Goal: Information Seeking & Learning: Learn about a topic

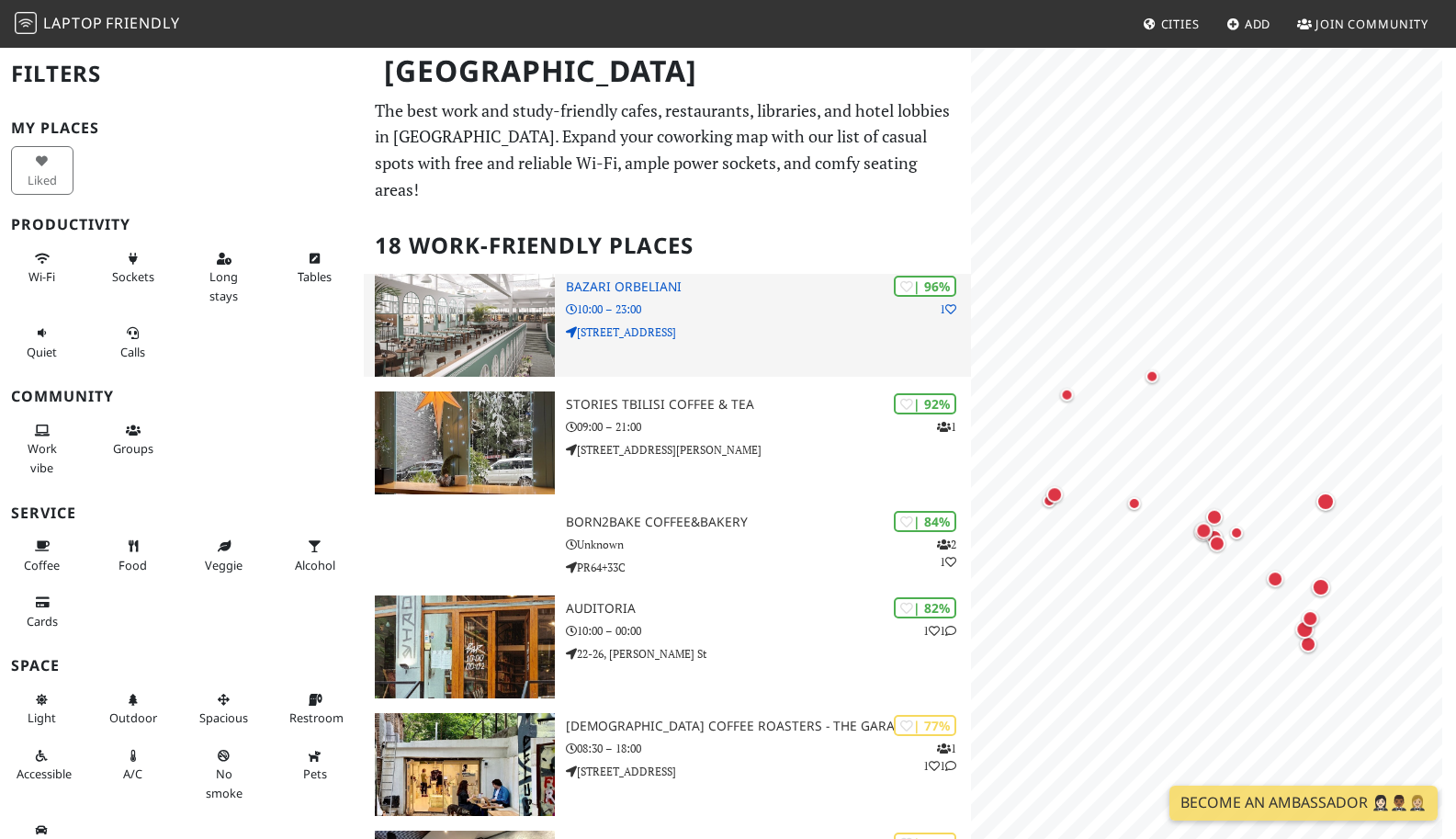
click at [835, 324] on div "| 96% 1 Bazari Orbeliani 10:00 – 23:00 3a Vekua Street" at bounding box center [768, 324] width 404 height 103
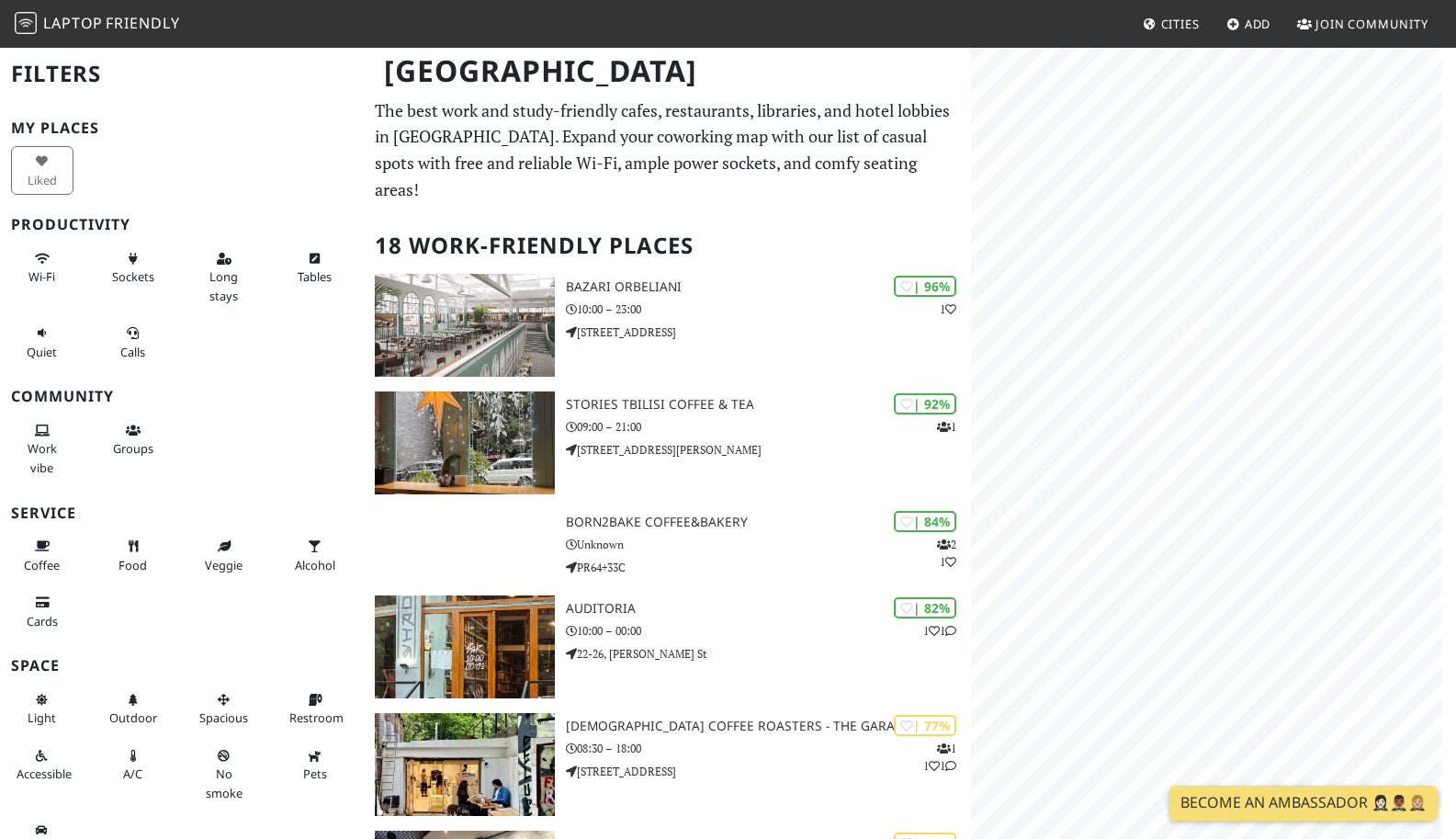
click at [917, 468] on body "Laptop Friendly Cities Add Join Community Tbilisi Filters My Places Liked Produ…" at bounding box center [728, 419] width 1456 height 839
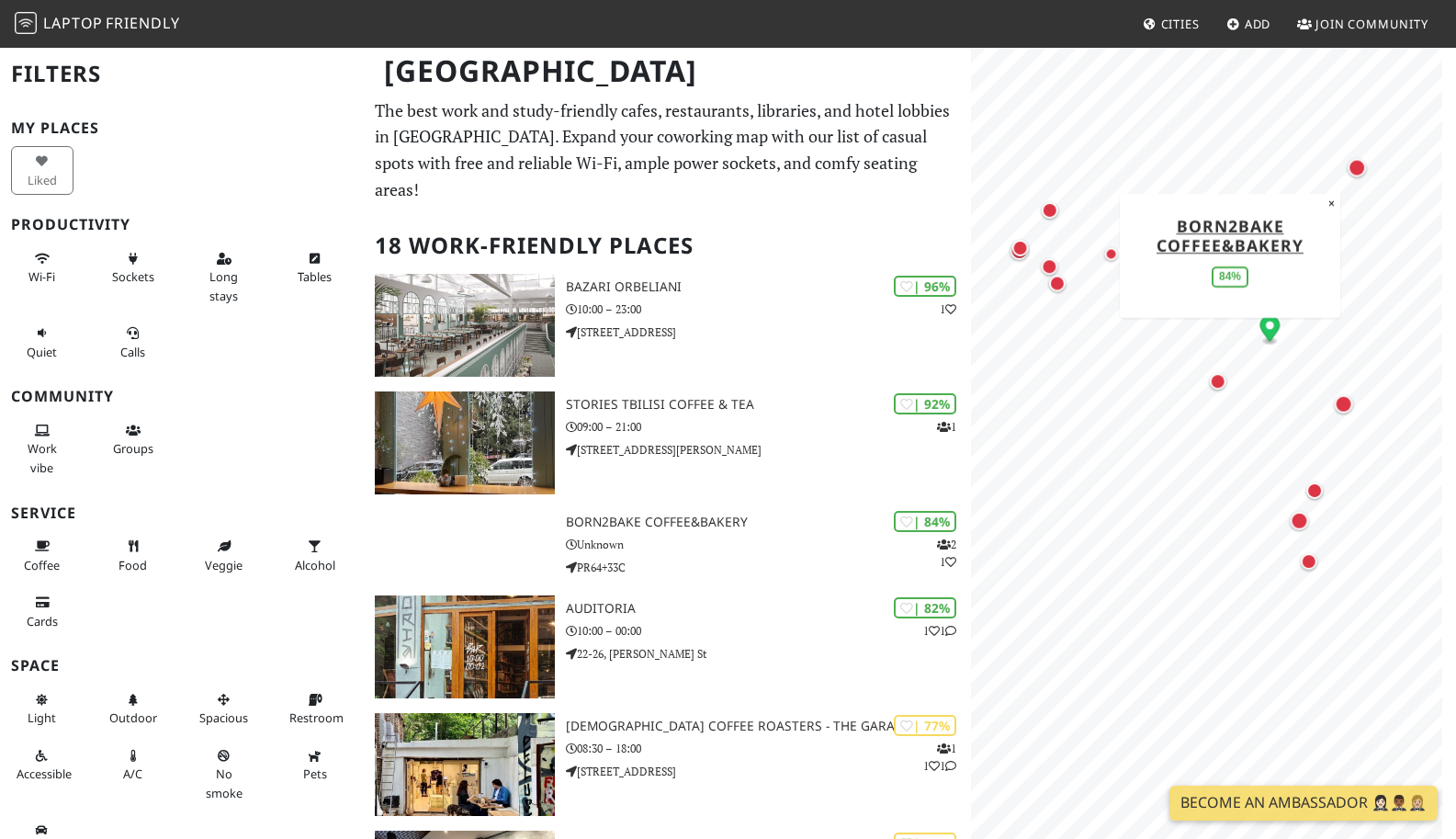
click at [1191, 307] on div "MapLibre | Protomaps © OpenStreetMap Born2Bake Coffee&Bakery 84% ×" at bounding box center [1213, 465] width 485 height 839
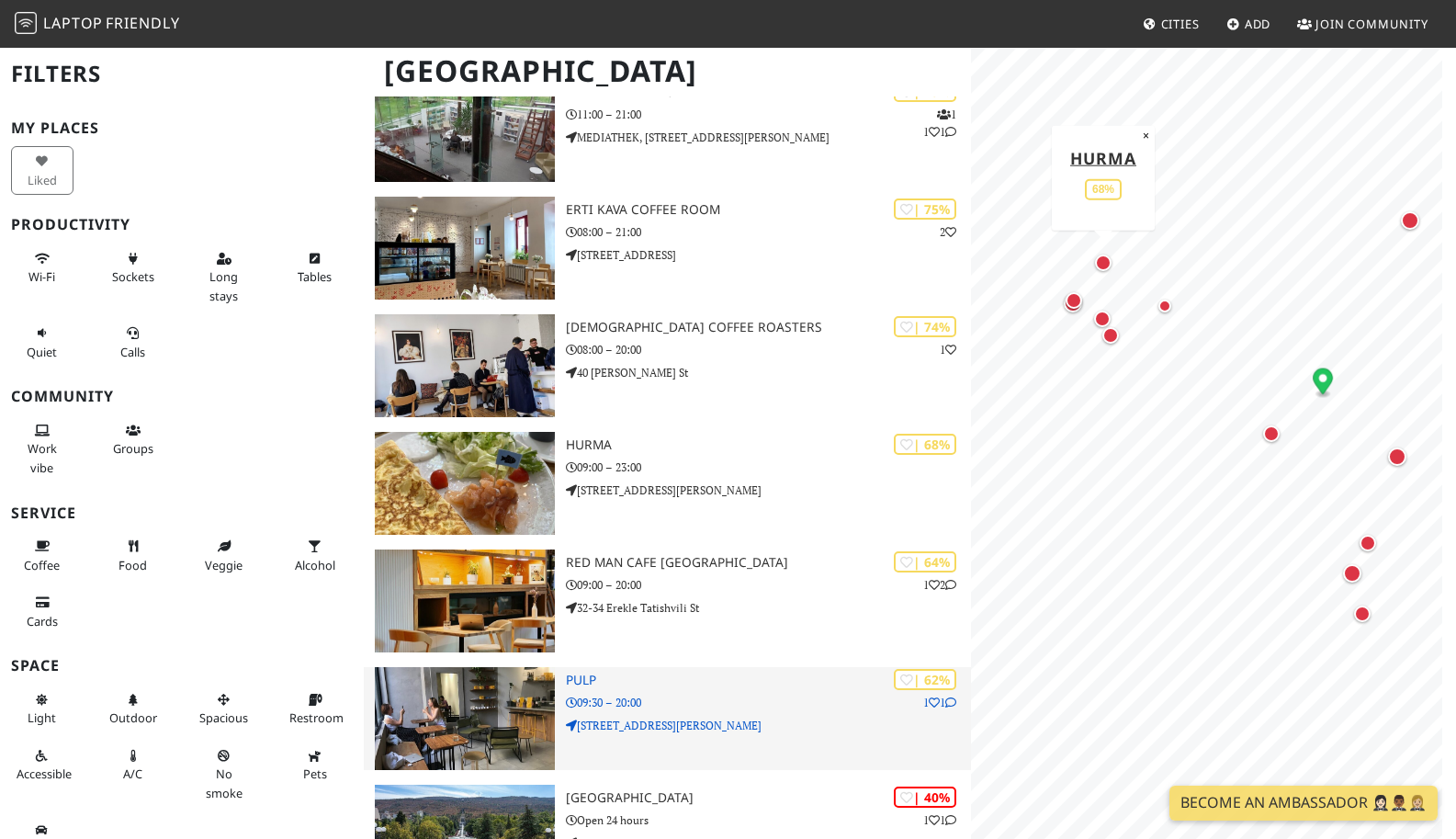
scroll to position [866, 0]
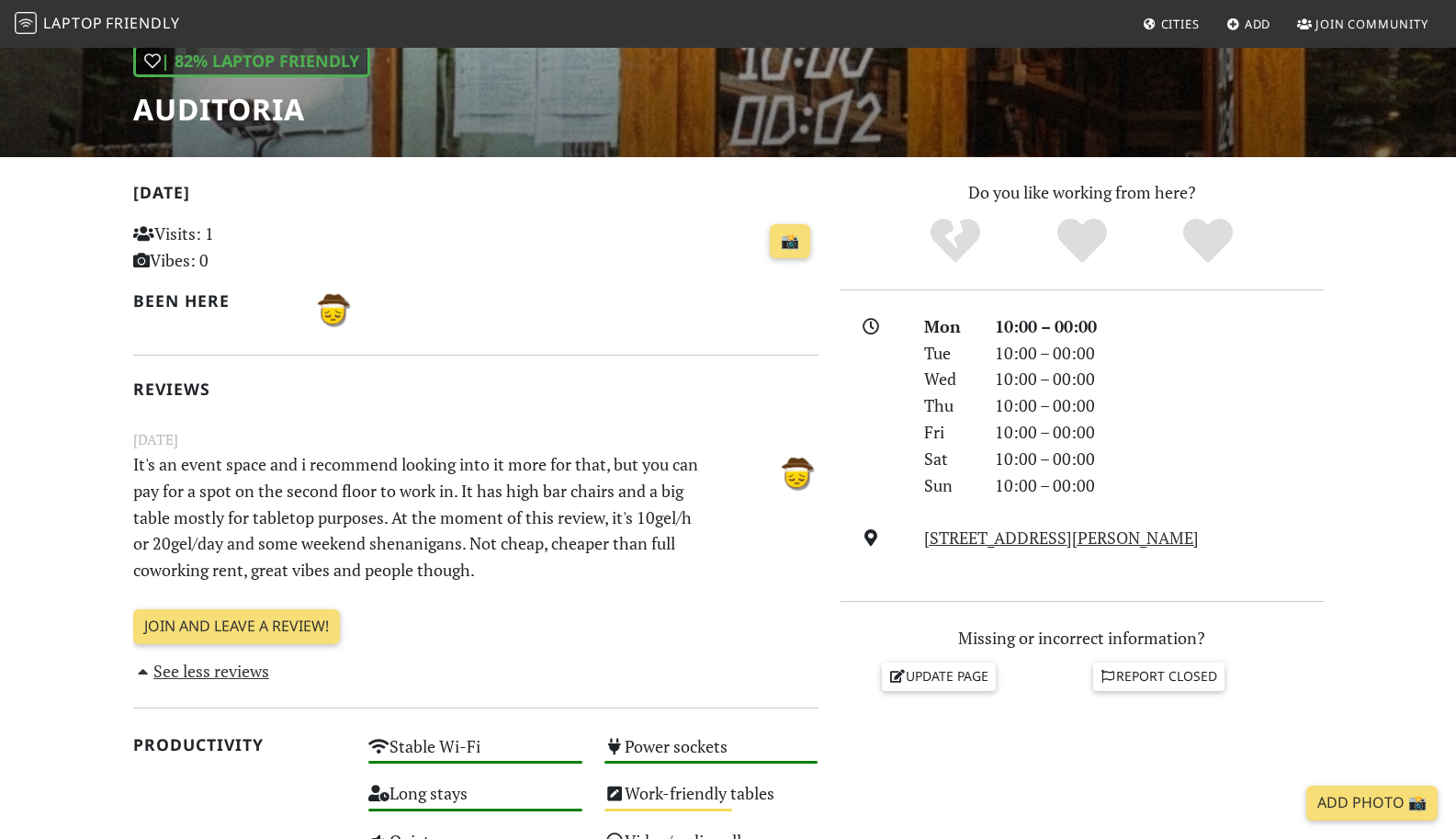
scroll to position [291, 0]
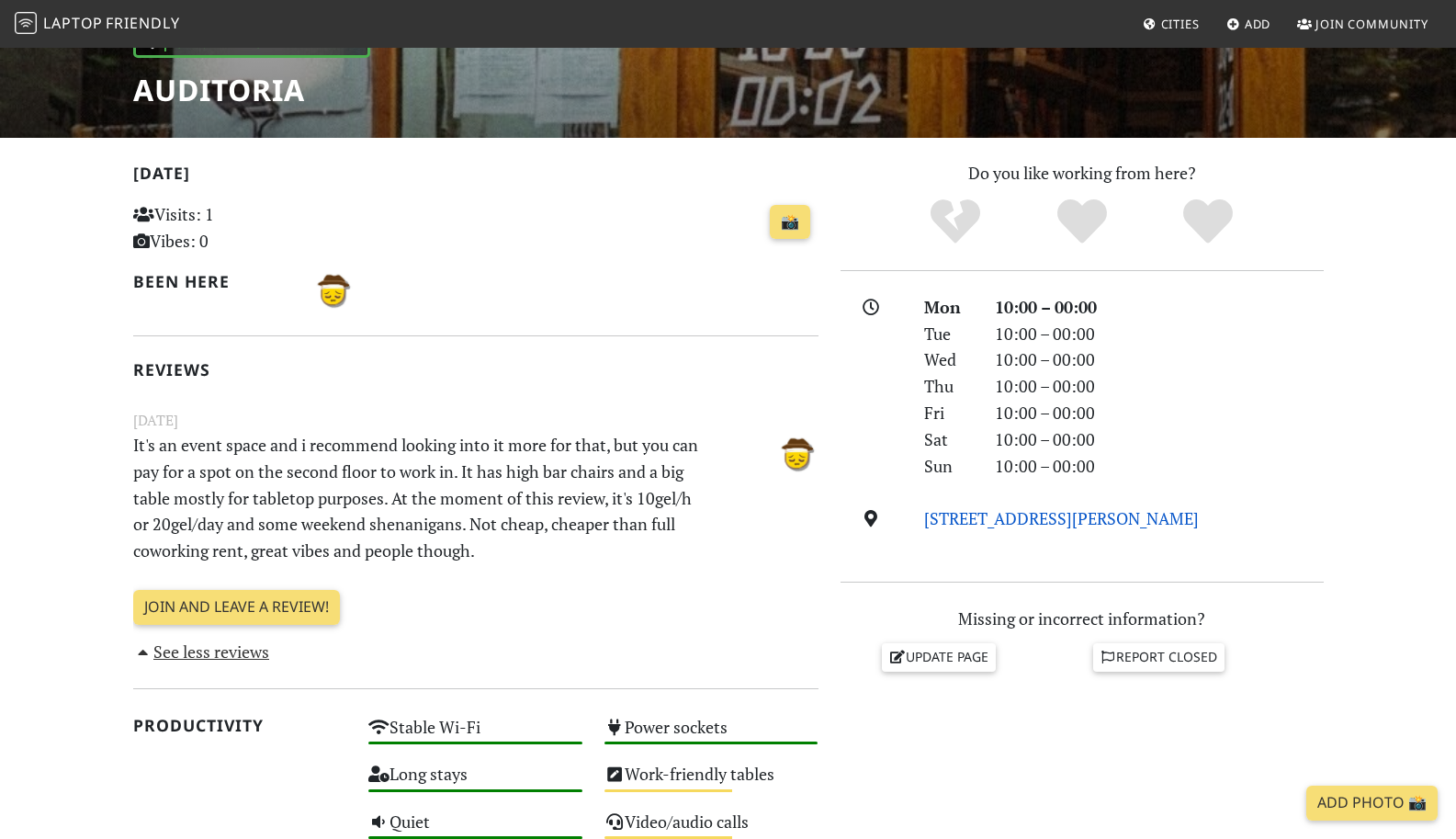
click at [999, 512] on link "[STREET_ADDRESS][PERSON_NAME]" at bounding box center [1062, 519] width 275 height 22
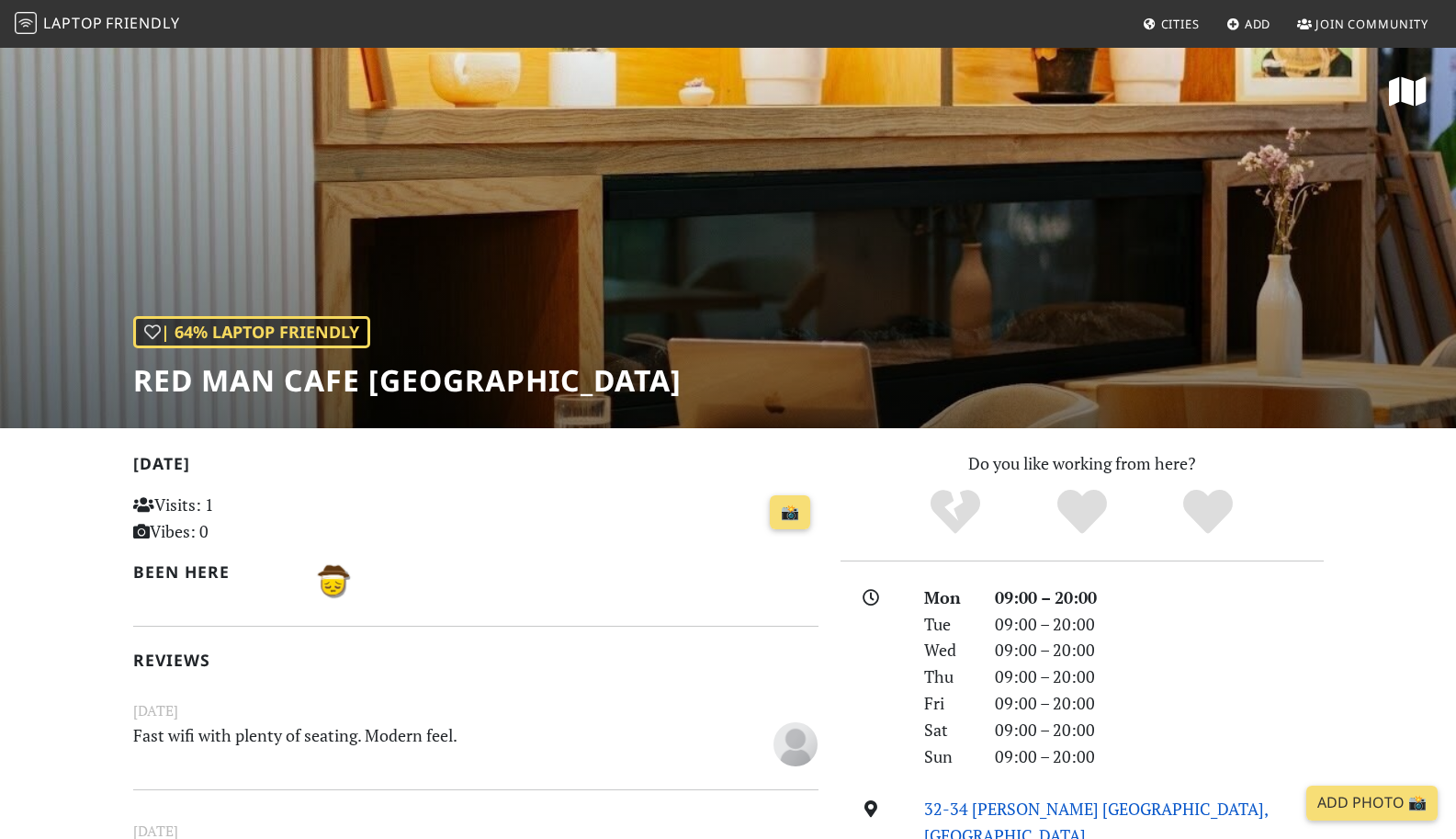
click at [984, 815] on link "32-34 Erekle Tatishvili St, Tbilisi" at bounding box center [1097, 821] width 344 height 49
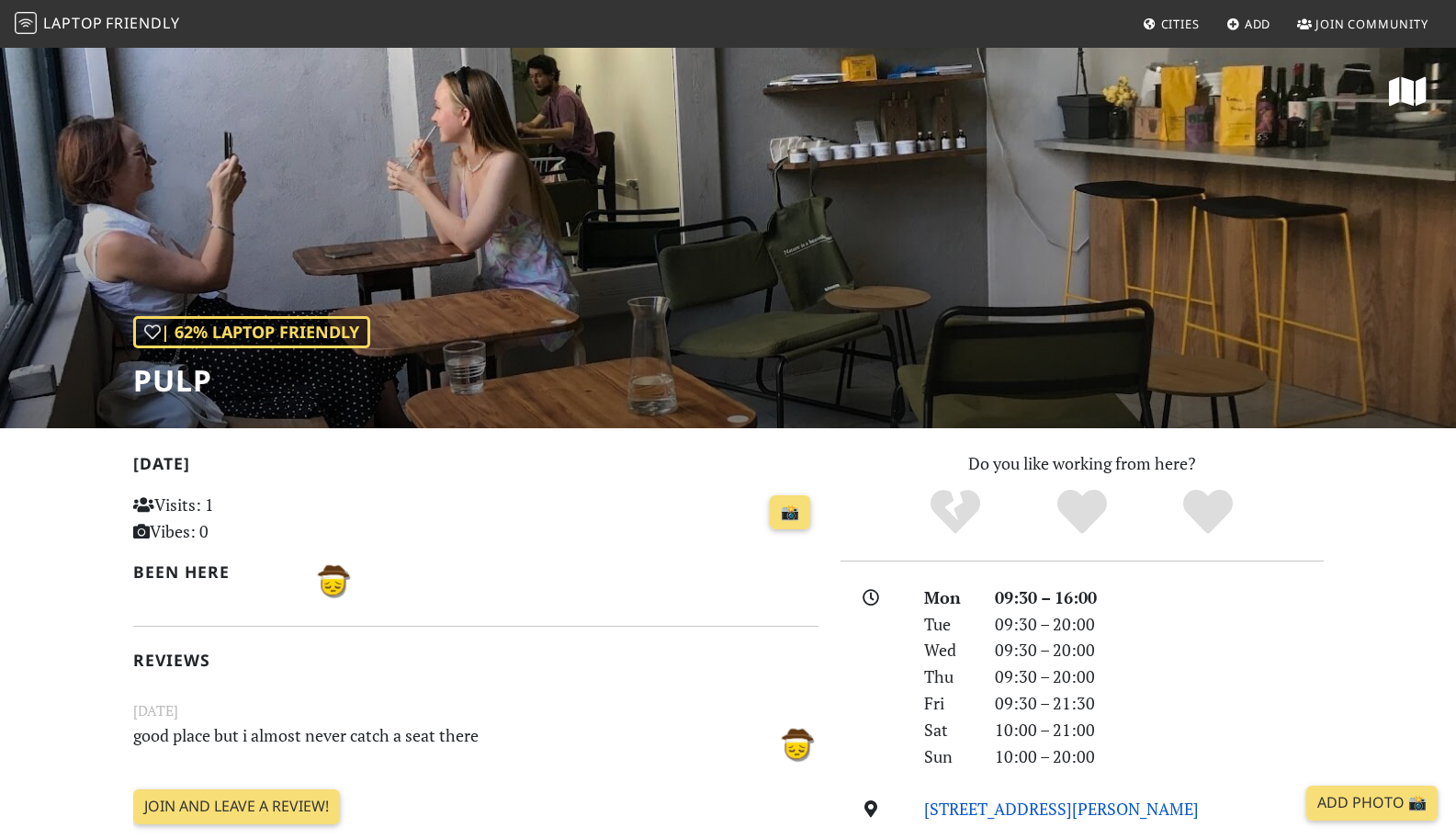
click at [998, 805] on link "22 Simon Janashia St, 0179, Tbilisi" at bounding box center [1062, 808] width 275 height 22
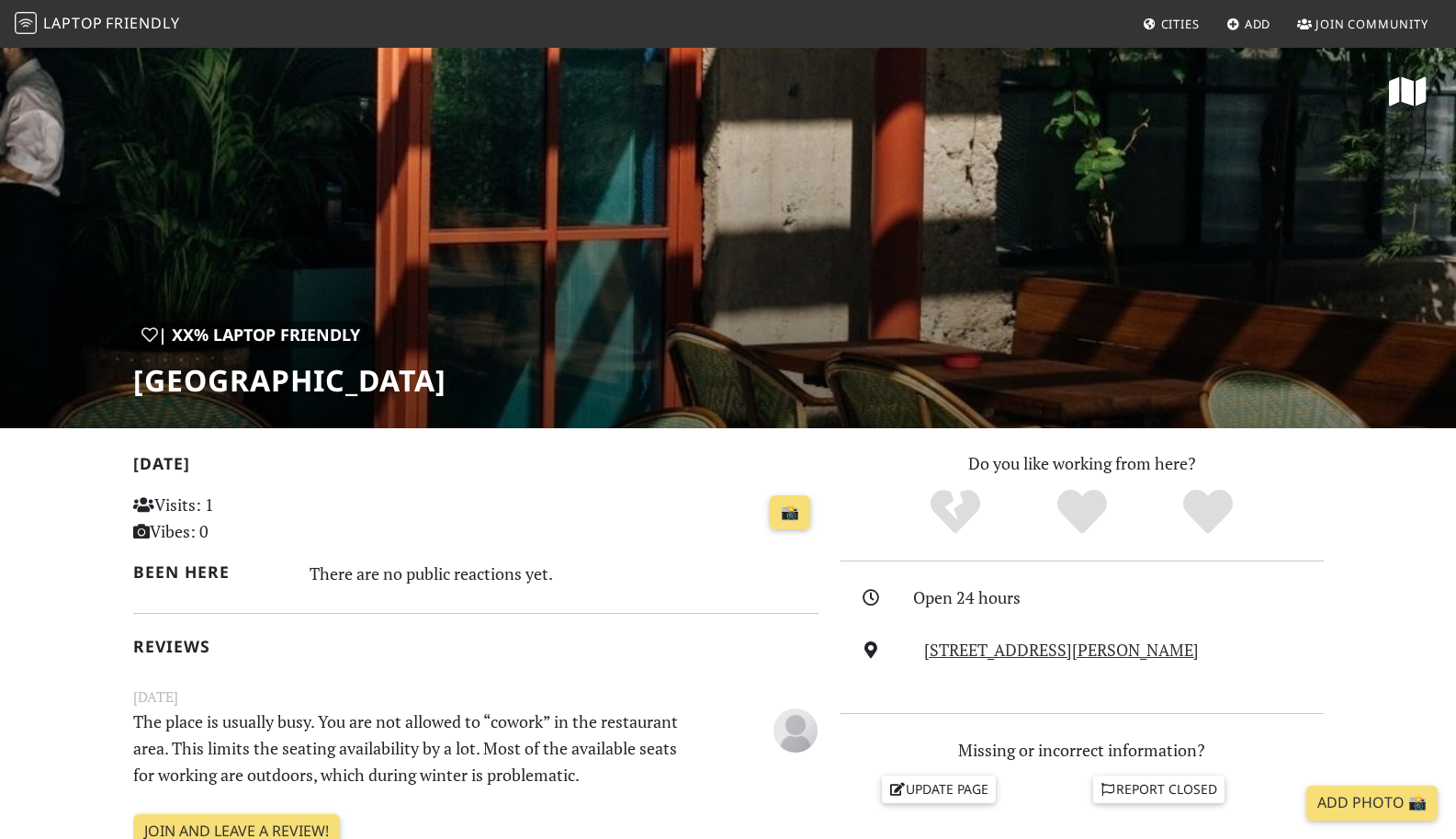
scroll to position [35, 0]
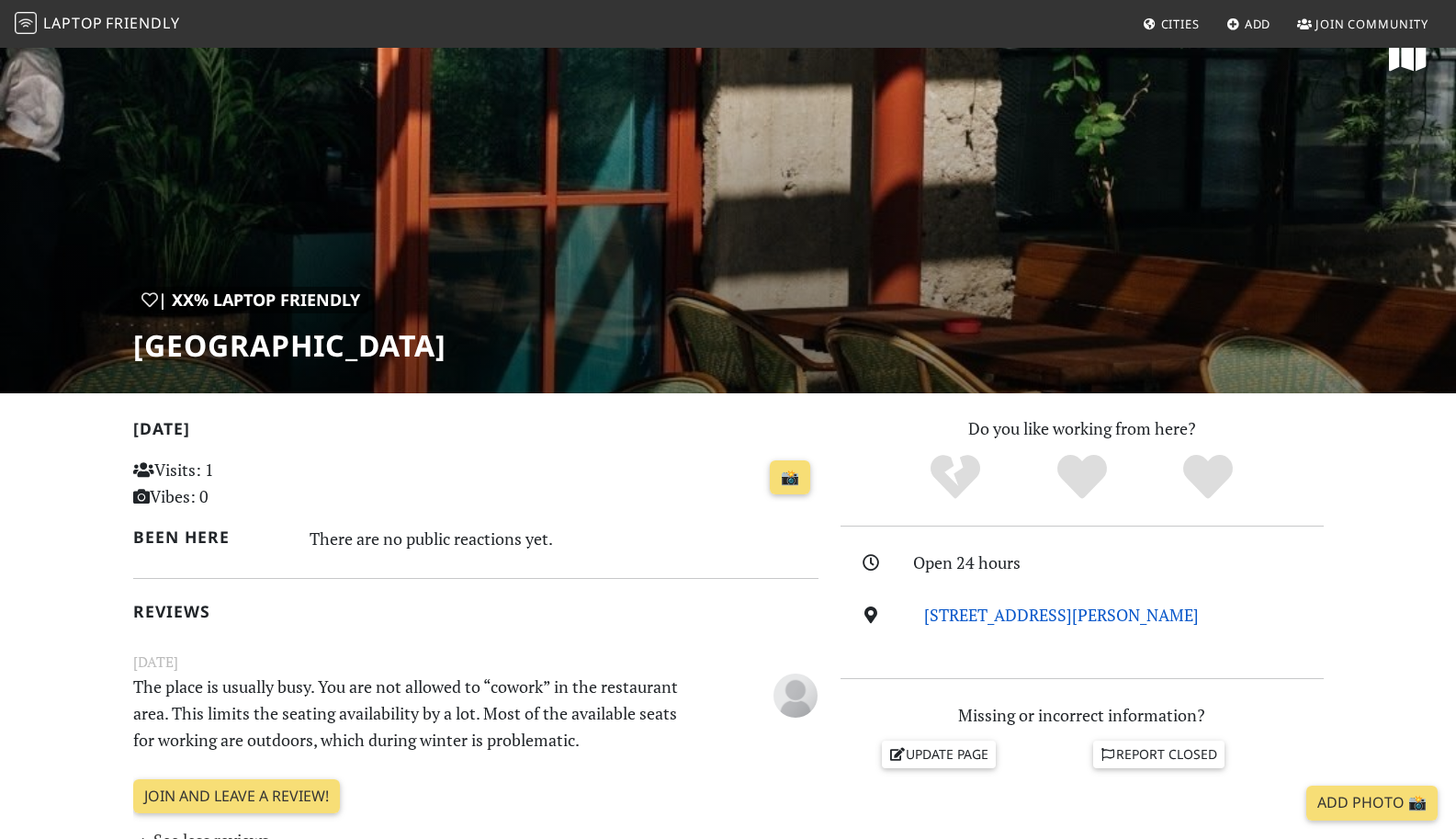
click at [995, 620] on link "[STREET_ADDRESS][PERSON_NAME]" at bounding box center [1062, 615] width 275 height 22
